Goal: Register for event/course

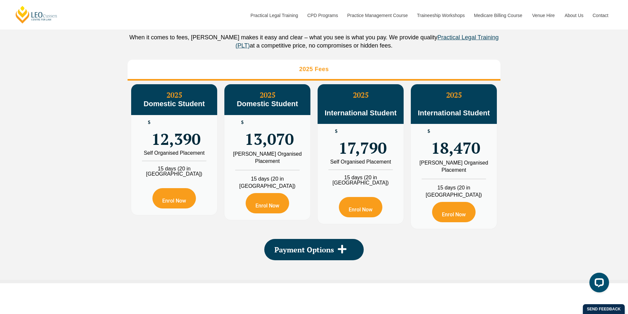
scroll to position [754, 0]
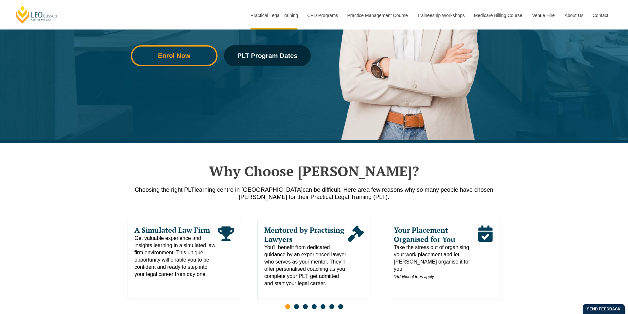
click at [162, 58] on span "Enrol Now" at bounding box center [174, 55] width 32 height 7
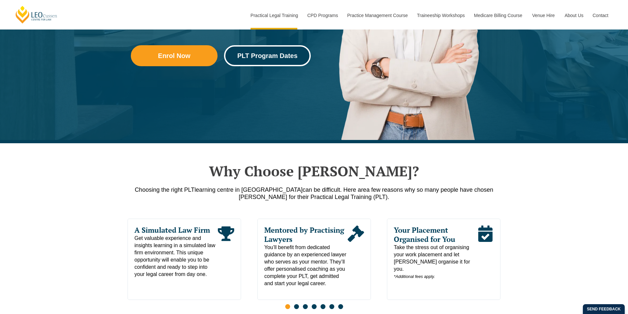
click at [263, 61] on link "PLT Program Dates" at bounding box center [267, 55] width 87 height 21
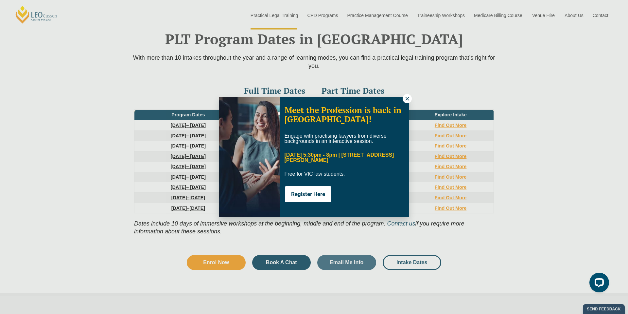
click at [406, 100] on icon at bounding box center [408, 99] width 6 height 6
